Goal: Task Accomplishment & Management: Manage account settings

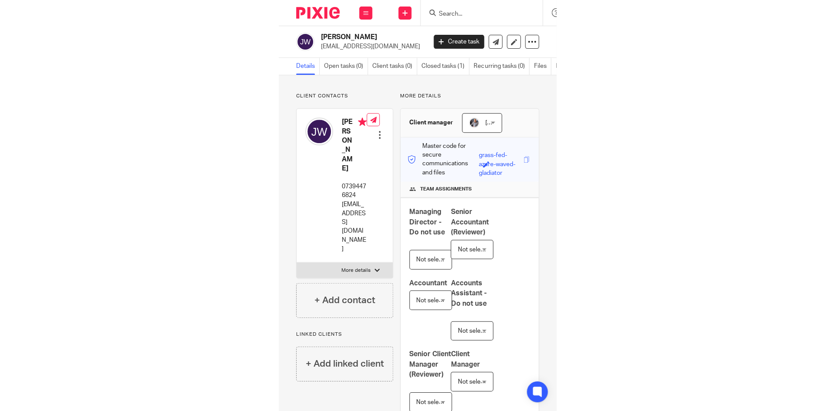
scroll to position [130, 0]
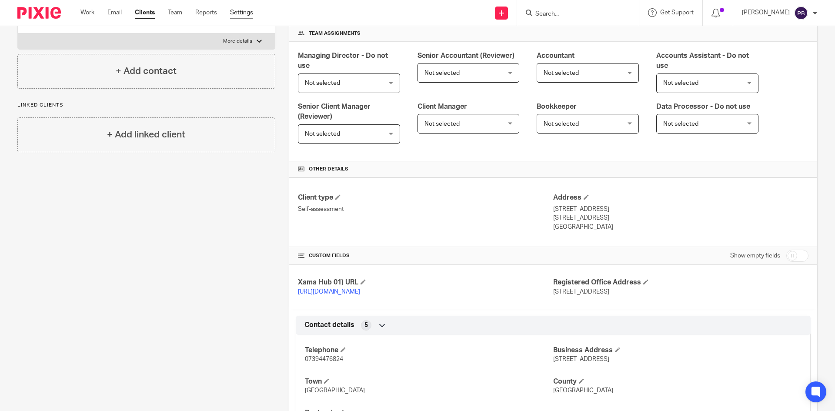
click at [237, 11] on link "Settings" at bounding box center [241, 12] width 23 height 9
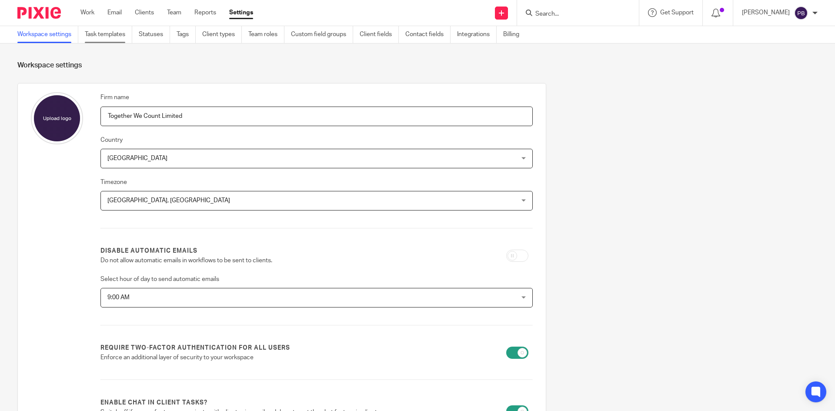
click at [97, 33] on link "Task templates" at bounding box center [108, 34] width 47 height 17
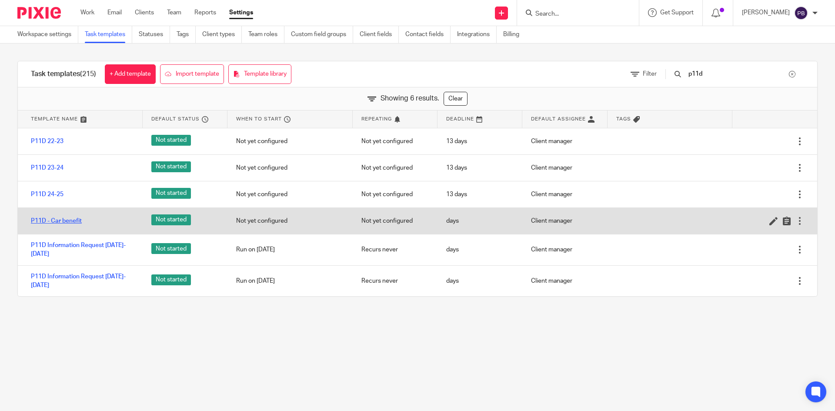
type input "p11d"
click at [69, 220] on link "P11D - Car benefit" at bounding box center [56, 221] width 51 height 9
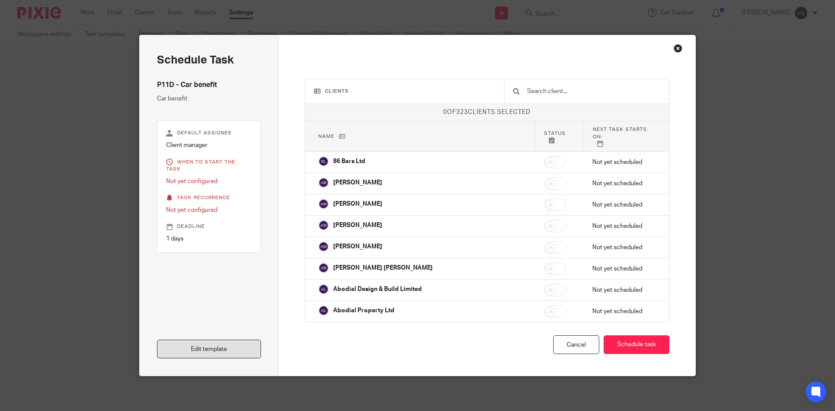
click at [241, 350] on link "Edit template" at bounding box center [209, 349] width 104 height 19
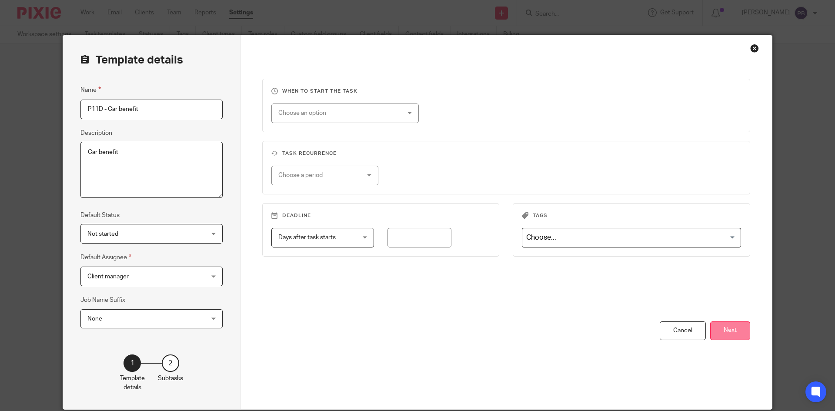
click at [731, 330] on button "Next" at bounding box center [730, 330] width 40 height 19
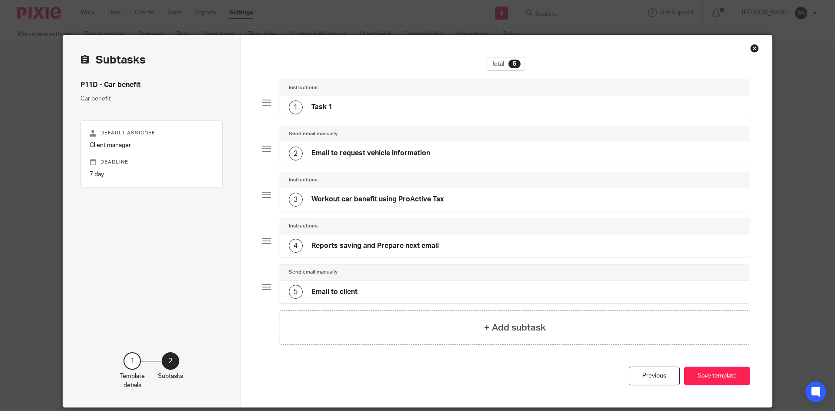
click at [327, 106] on h4 "Task 1" at bounding box center [321, 107] width 21 height 9
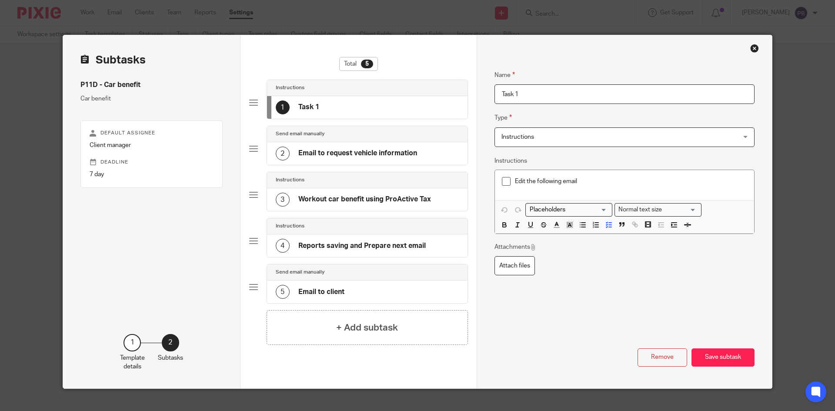
click at [314, 153] on h4 "Email to request vehicle information" at bounding box center [357, 153] width 119 height 9
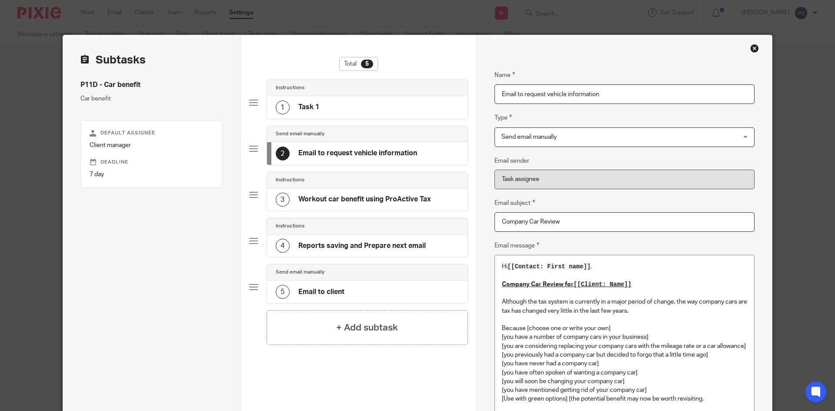
click at [754, 50] on div "Close this dialog window" at bounding box center [754, 48] width 9 height 9
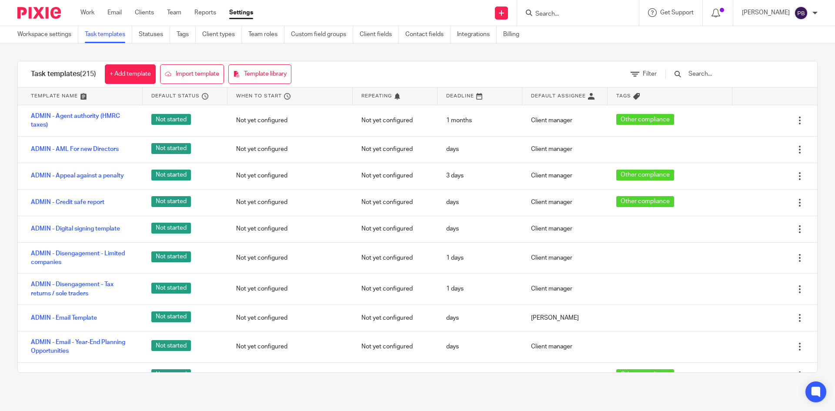
click at [715, 74] on input "text" at bounding box center [738, 74] width 101 height 10
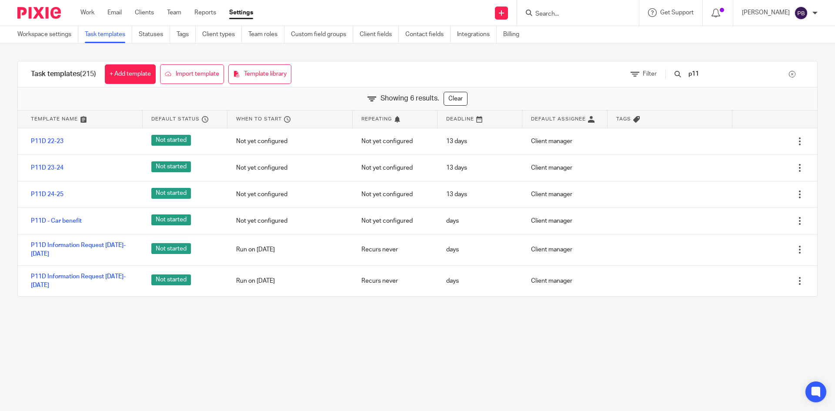
type input "p11"
click at [436, 361] on main "Workspace settings Task templates Statuses Tags Client types Team roles Custom …" at bounding box center [417, 205] width 835 height 411
click at [789, 75] on div at bounding box center [792, 74] width 7 height 7
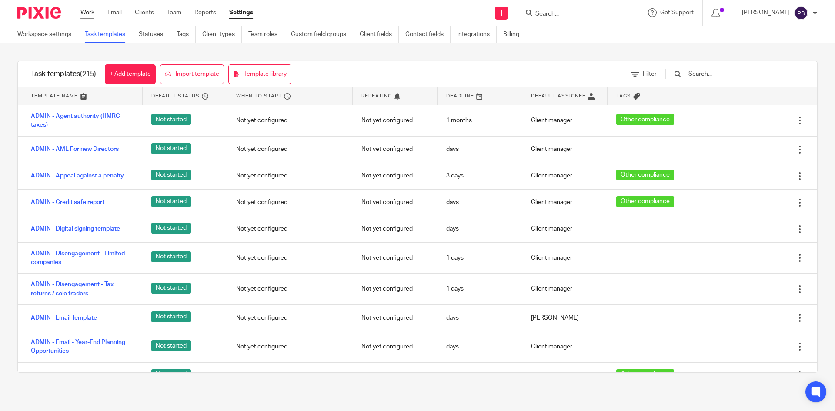
click at [86, 12] on link "Work" at bounding box center [87, 12] width 14 height 9
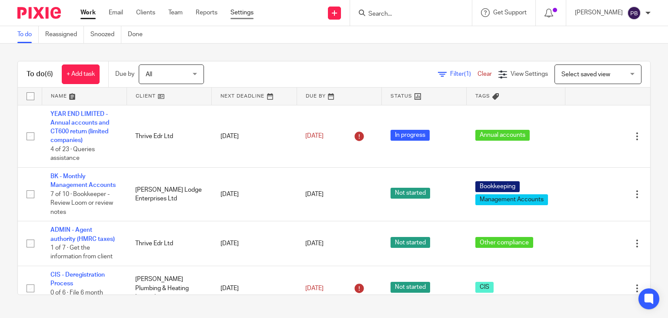
click at [240, 13] on link "Settings" at bounding box center [242, 12] width 23 height 9
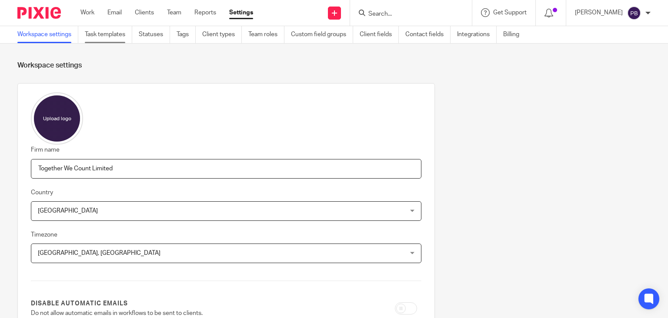
click at [110, 36] on link "Task templates" at bounding box center [108, 34] width 47 height 17
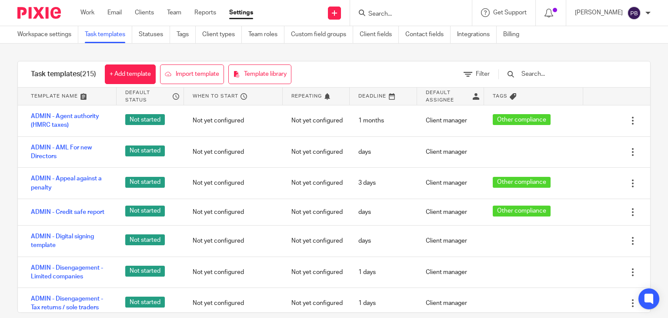
click at [538, 76] on input "text" at bounding box center [571, 74] width 101 height 10
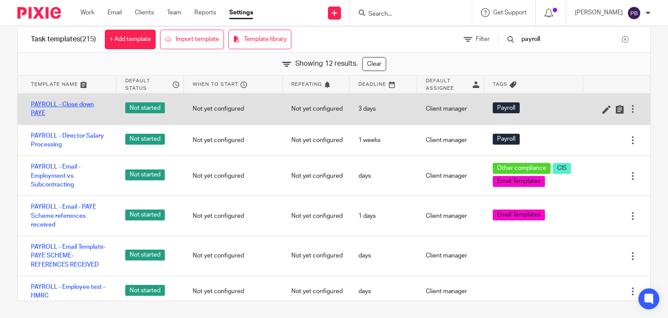
type input "payroll"
click at [70, 107] on link "PAYROLL - Close down PAYE" at bounding box center [69, 109] width 77 height 18
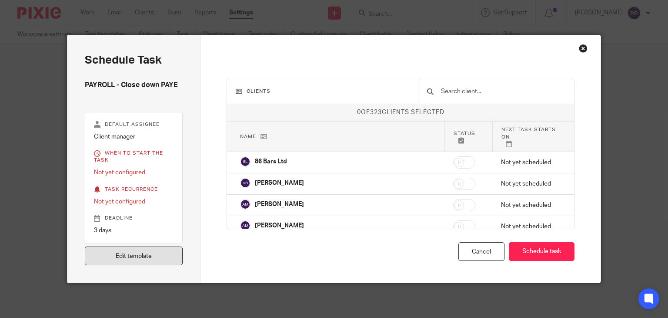
click at [135, 260] on link "Edit template" at bounding box center [134, 255] width 98 height 19
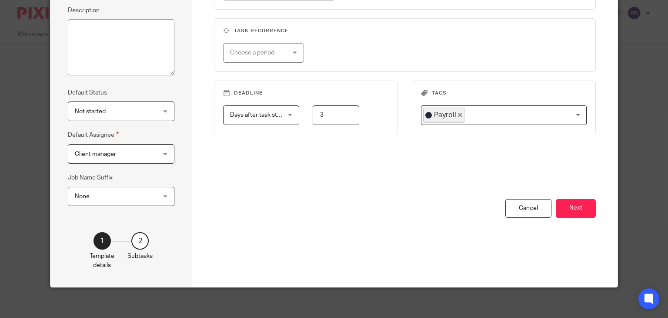
scroll to position [126, 0]
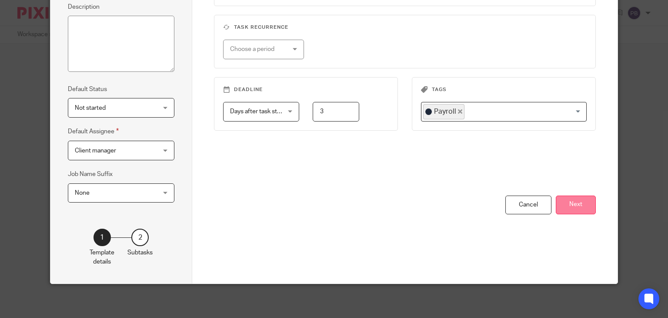
click at [583, 207] on button "Next" at bounding box center [576, 204] width 40 height 19
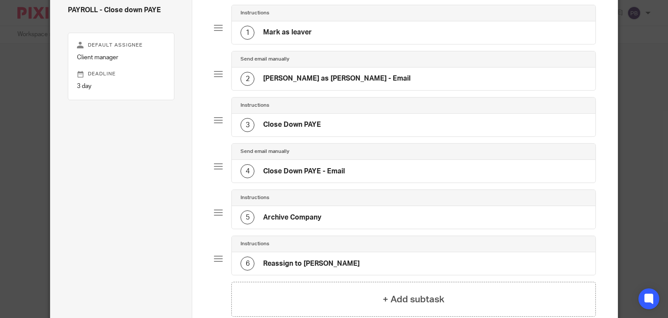
scroll to position [0, 0]
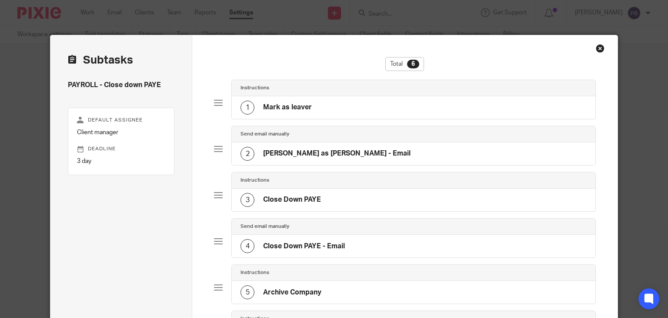
click at [291, 199] on h4 "Close Down PAYE" at bounding box center [292, 199] width 58 height 9
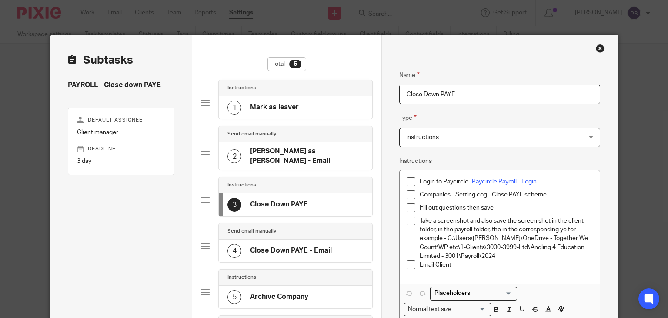
click at [271, 246] on h4 "Close Down PAYE - Email" at bounding box center [291, 250] width 82 height 9
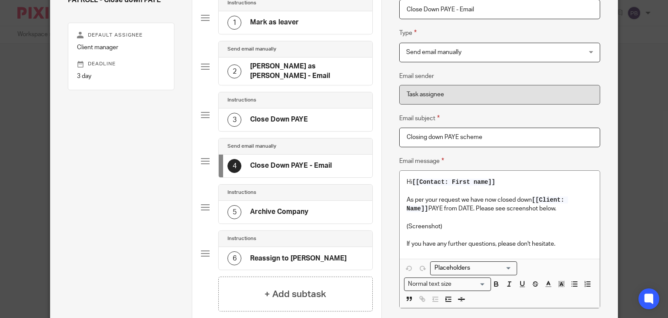
scroll to position [87, 0]
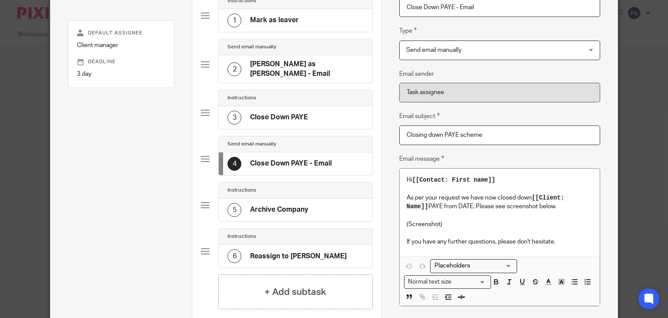
click at [278, 205] on h4 "Archive Company" at bounding box center [279, 209] width 58 height 9
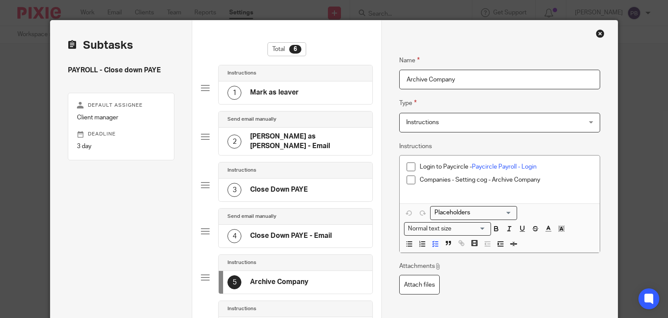
scroll to position [0, 0]
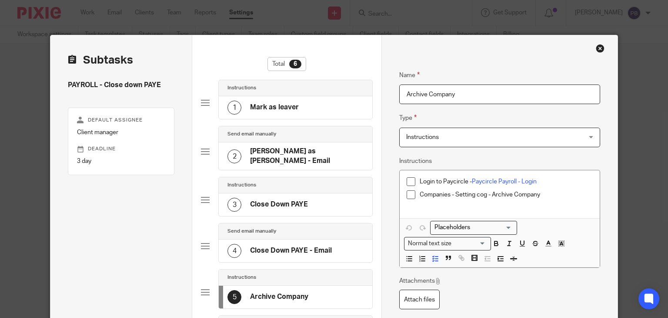
click at [599, 46] on div "Close this dialog window" at bounding box center [600, 48] width 9 height 9
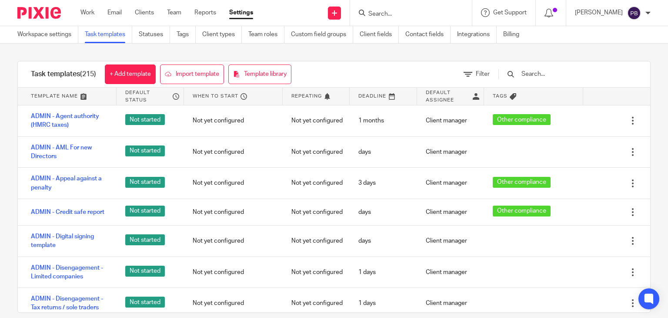
click at [552, 73] on input "text" at bounding box center [571, 74] width 101 height 10
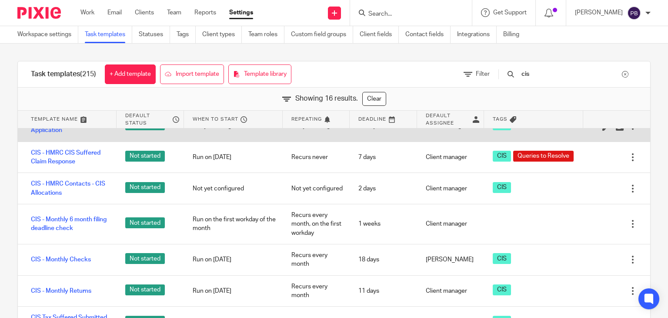
scroll to position [217, 0]
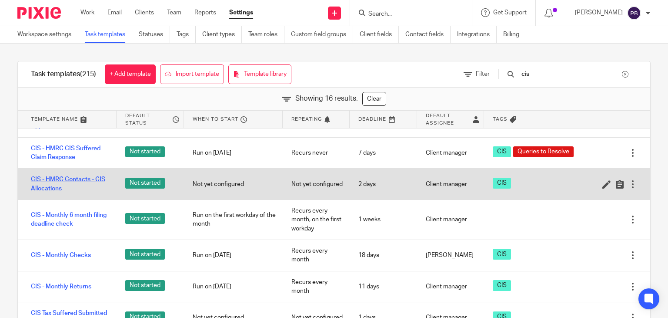
type input "cis"
click at [54, 188] on link "CIS - HMRC Contacts - CIS Allocations" at bounding box center [69, 184] width 77 height 18
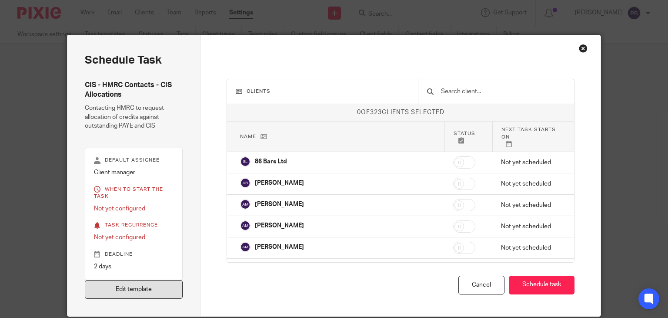
click at [145, 294] on link "Edit template" at bounding box center [134, 289] width 98 height 19
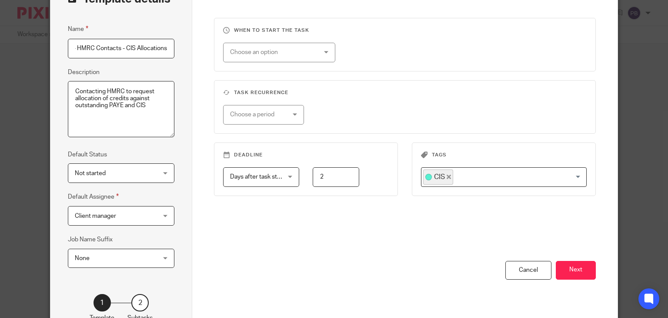
scroll to position [126, 0]
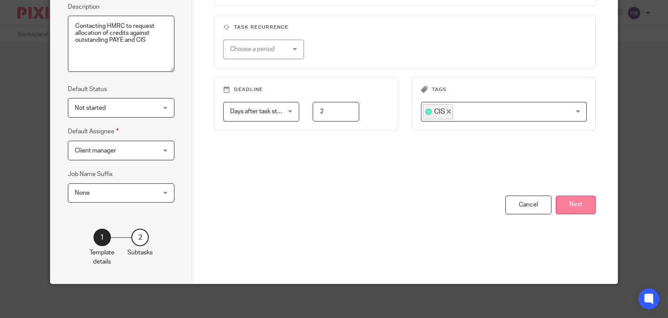
click at [574, 204] on button "Next" at bounding box center [576, 204] width 40 height 19
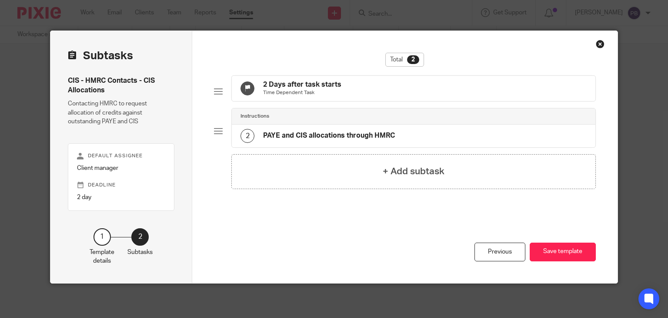
click at [338, 138] on h4 "PAYE and CIS allocations through HMRC" at bounding box center [329, 135] width 132 height 9
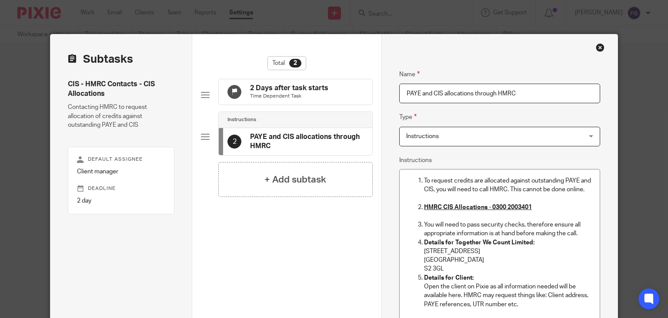
scroll to position [0, 0]
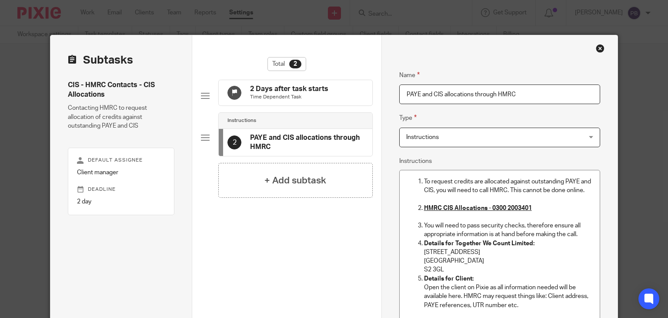
click at [596, 47] on div "Close this dialog window" at bounding box center [600, 48] width 9 height 9
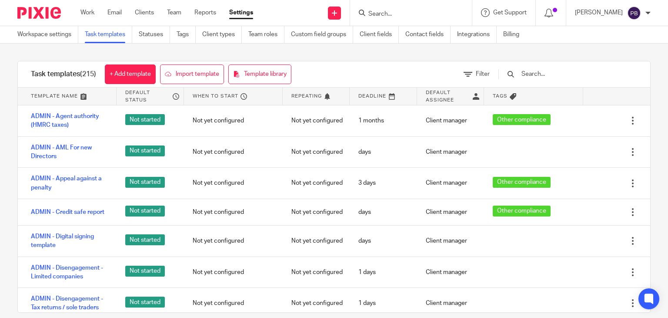
click at [568, 71] on input "text" at bounding box center [571, 74] width 101 height 10
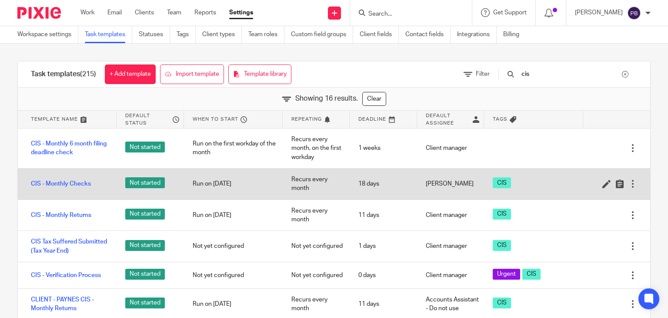
scroll to position [304, 0]
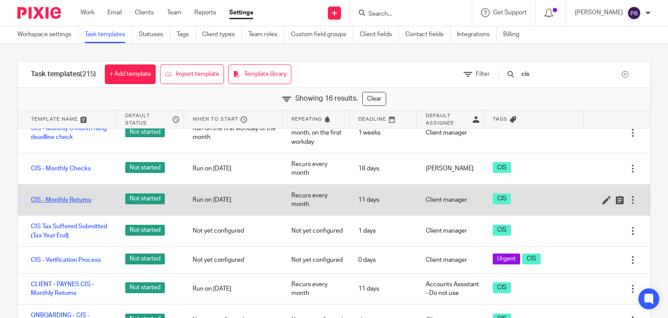
type input "cis"
click at [64, 201] on link "CIS - Monthly Returns" at bounding box center [61, 199] width 60 height 9
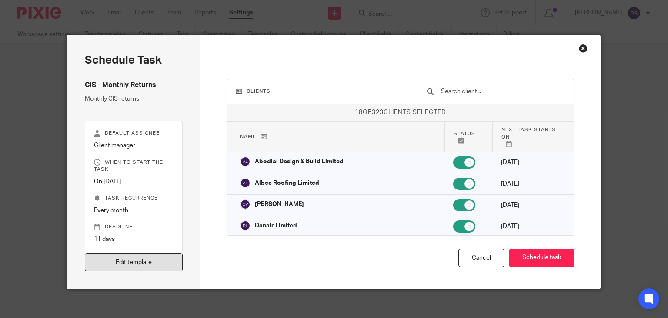
click at [148, 262] on link "Edit template" at bounding box center [134, 262] width 98 height 19
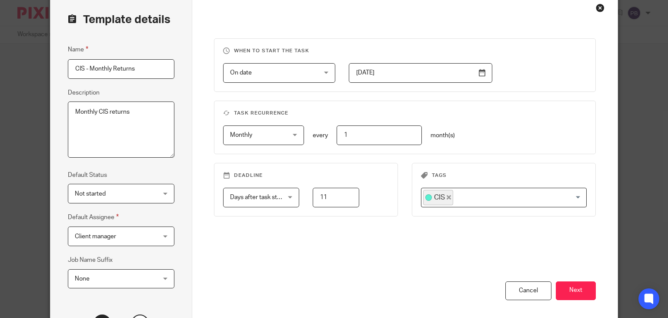
scroll to position [87, 0]
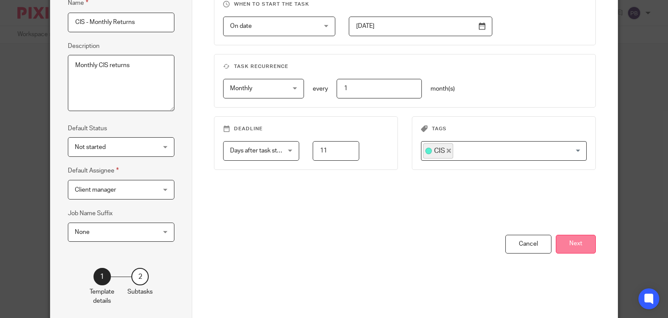
click at [582, 247] on button "Next" at bounding box center [576, 243] width 40 height 19
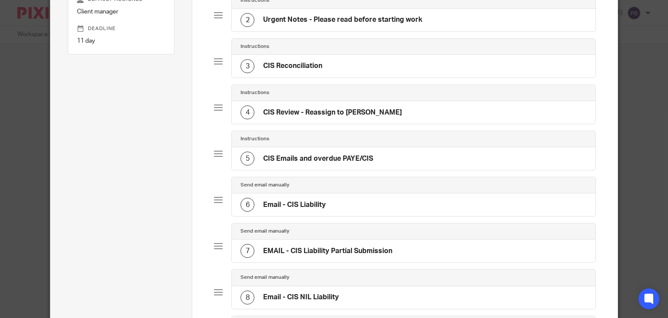
scroll to position [174, 0]
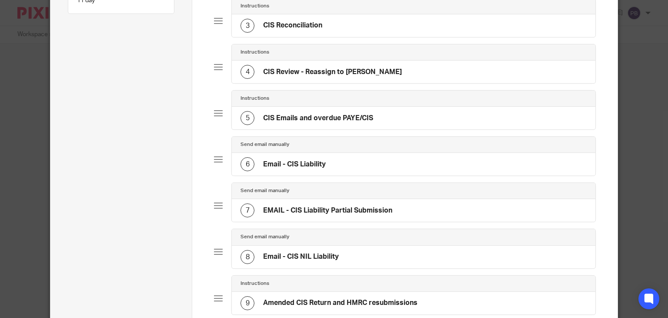
click at [272, 164] on h4 "Email - CIS Liability" at bounding box center [294, 164] width 63 height 9
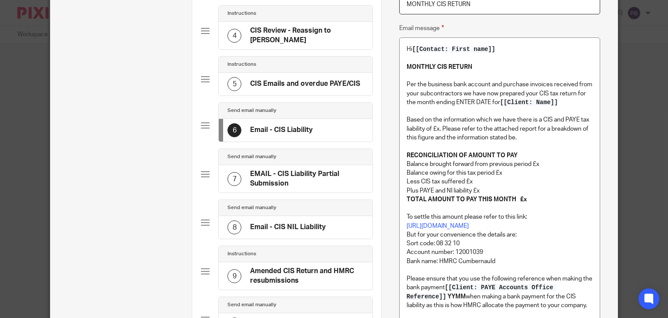
scroll to position [0, 0]
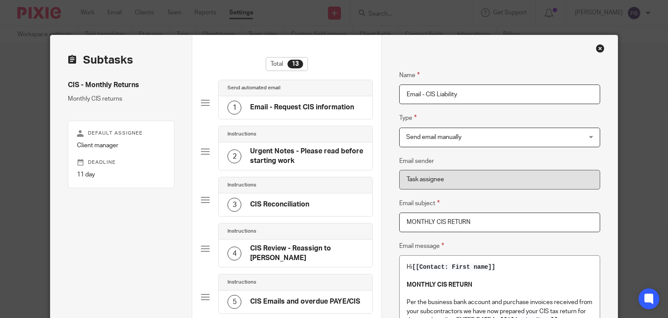
click at [596, 50] on div "Close this dialog window" at bounding box center [600, 48] width 9 height 9
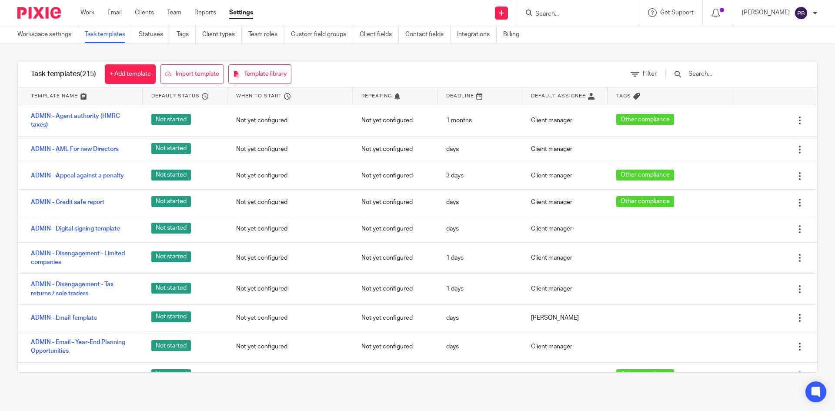
click at [668, 77] on input "text" at bounding box center [738, 74] width 101 height 10
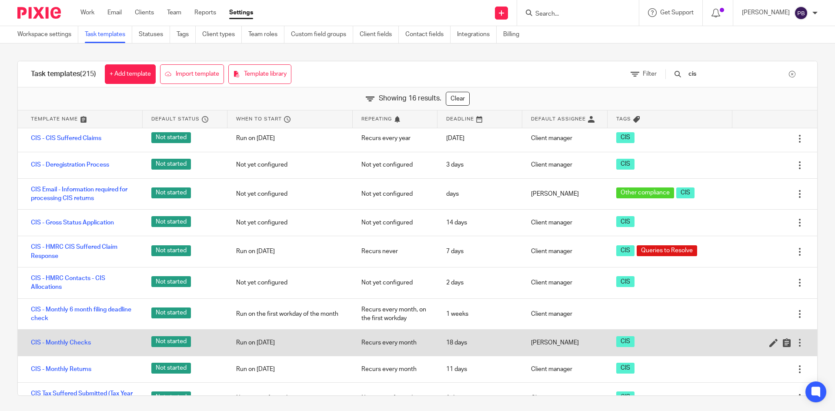
scroll to position [130, 0]
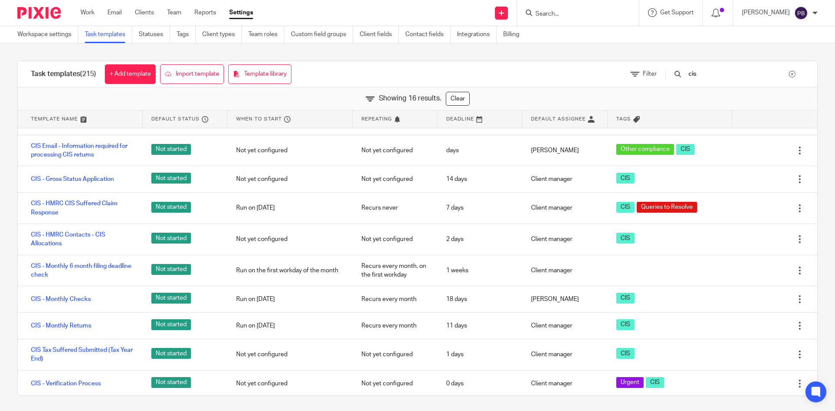
drag, startPoint x: 715, startPoint y: 72, endPoint x: 675, endPoint y: 73, distance: 40.5
click at [668, 73] on div "cis" at bounding box center [730, 74] width 147 height 26
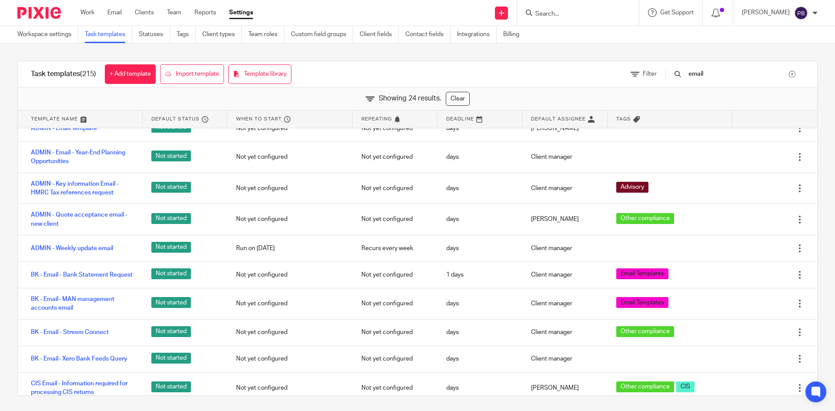
scroll to position [0, 0]
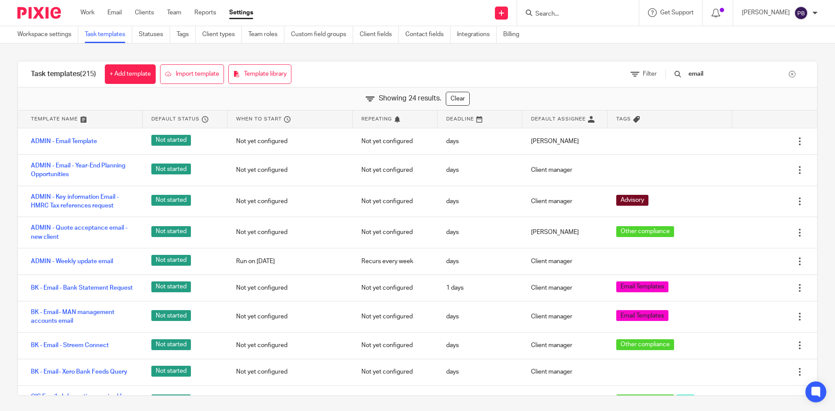
type input "email"
